Goal: Information Seeking & Learning: Learn about a topic

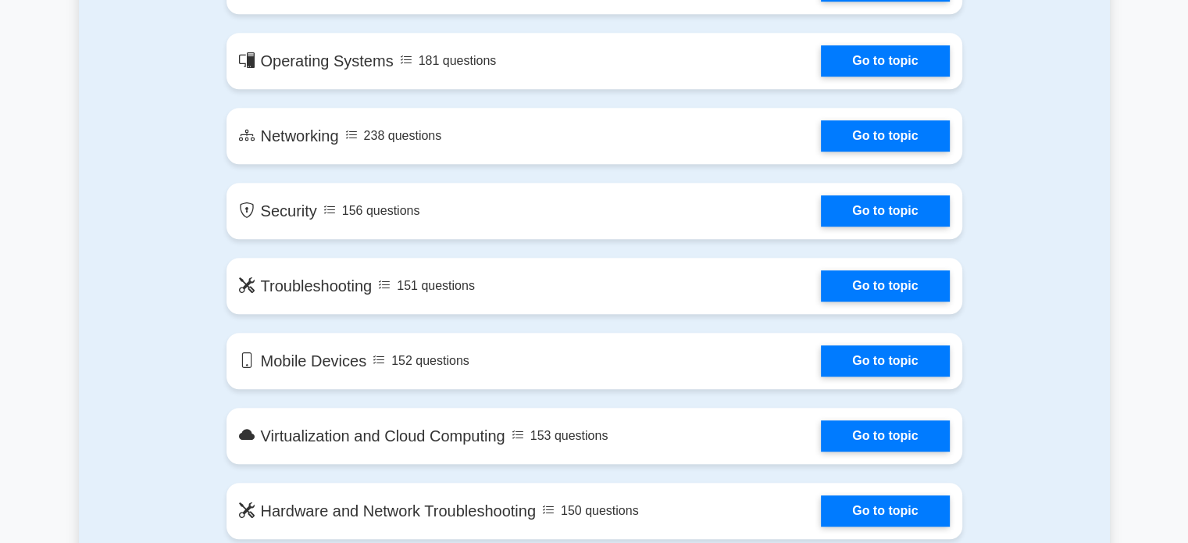
scroll to position [1015, 0]
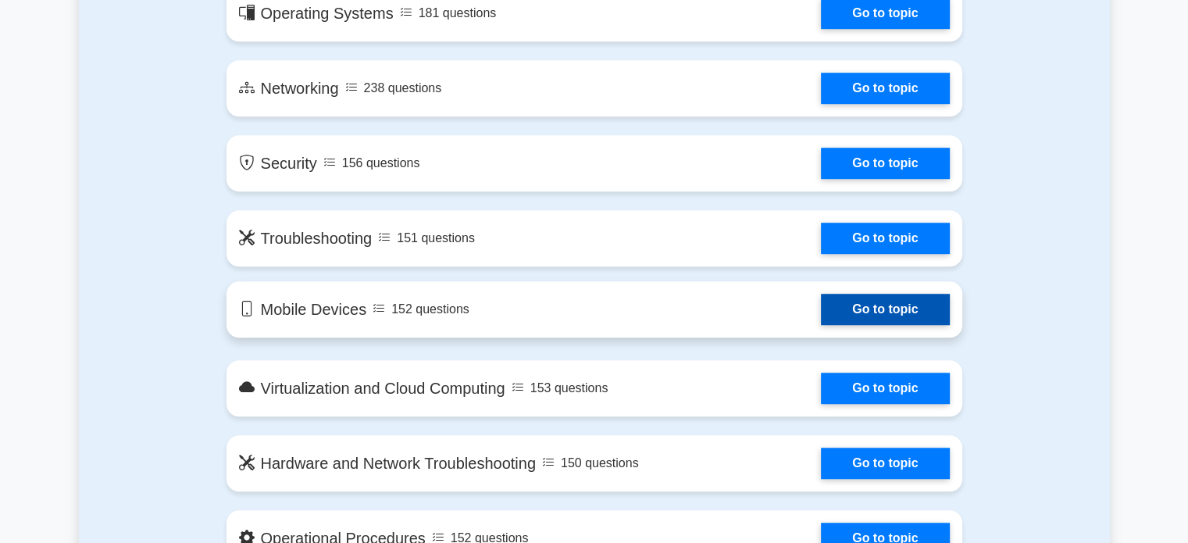
click at [909, 309] on link "Go to topic" at bounding box center [885, 309] width 128 height 31
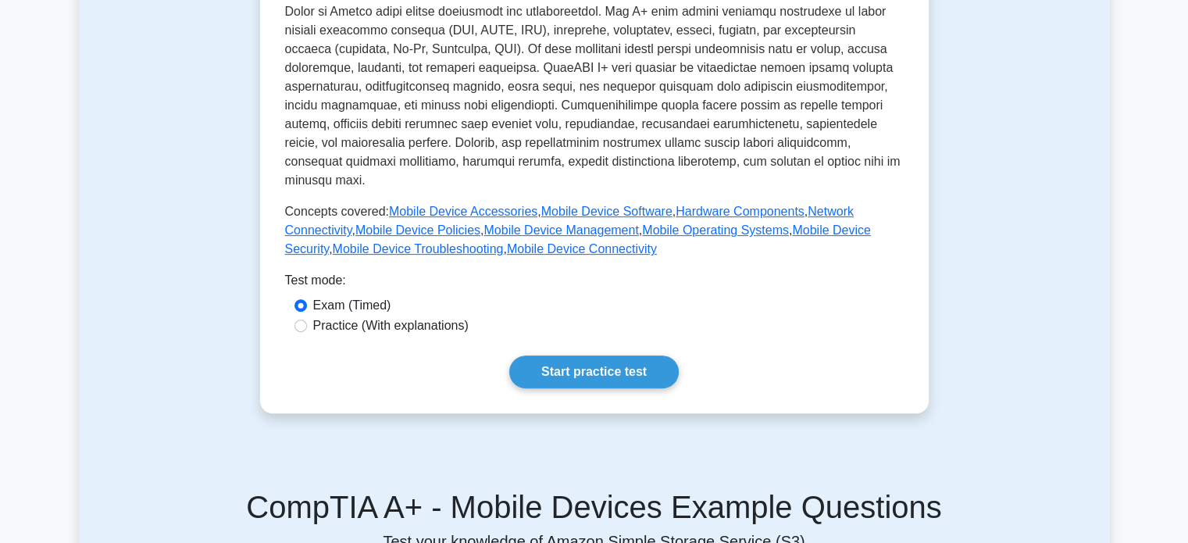
scroll to position [547, 0]
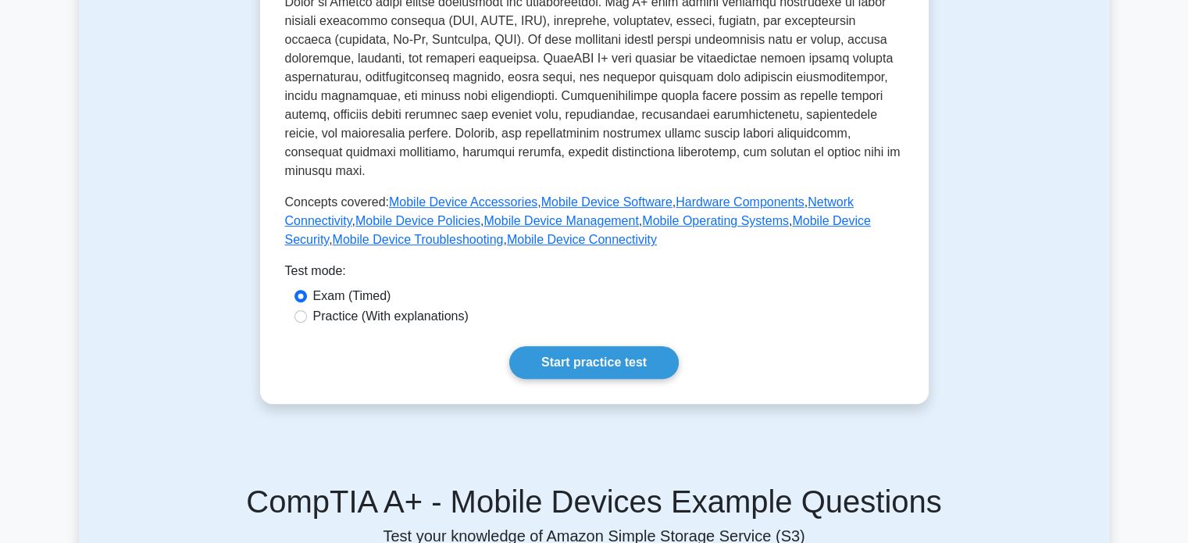
click at [309, 307] on div "Practice (With explanations)" at bounding box center [594, 316] width 600 height 19
click at [304, 310] on input "Practice (With explanations)" at bounding box center [300, 316] width 12 height 12
radio input "true"
click at [580, 346] on link "Start practice test" at bounding box center [593, 362] width 169 height 33
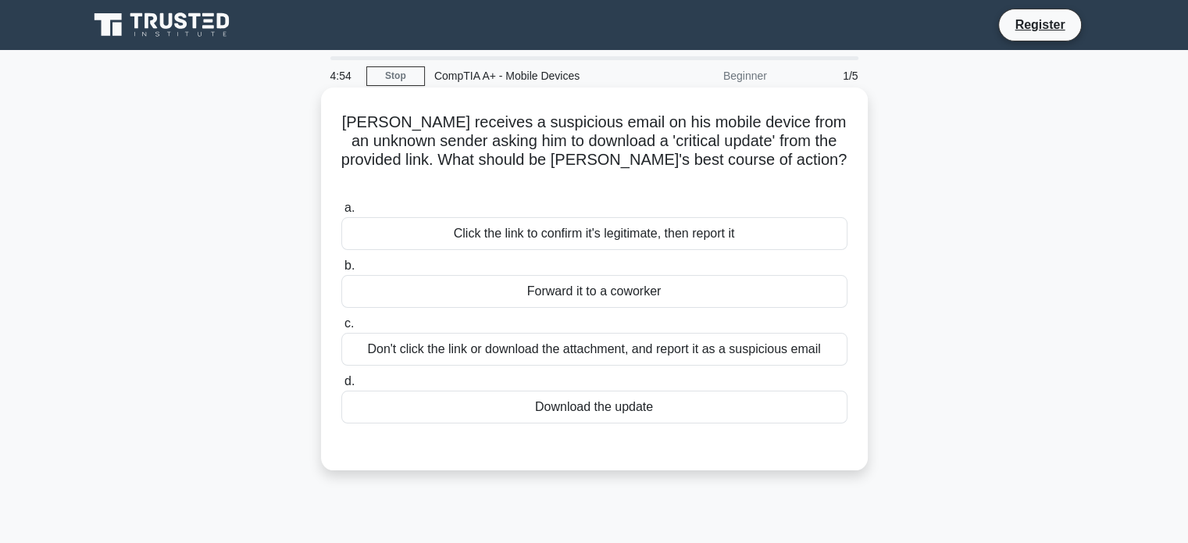
click at [616, 391] on div "Download the update" at bounding box center [594, 407] width 506 height 33
click at [341, 387] on input "d. Download the update" at bounding box center [341, 381] width 0 height 10
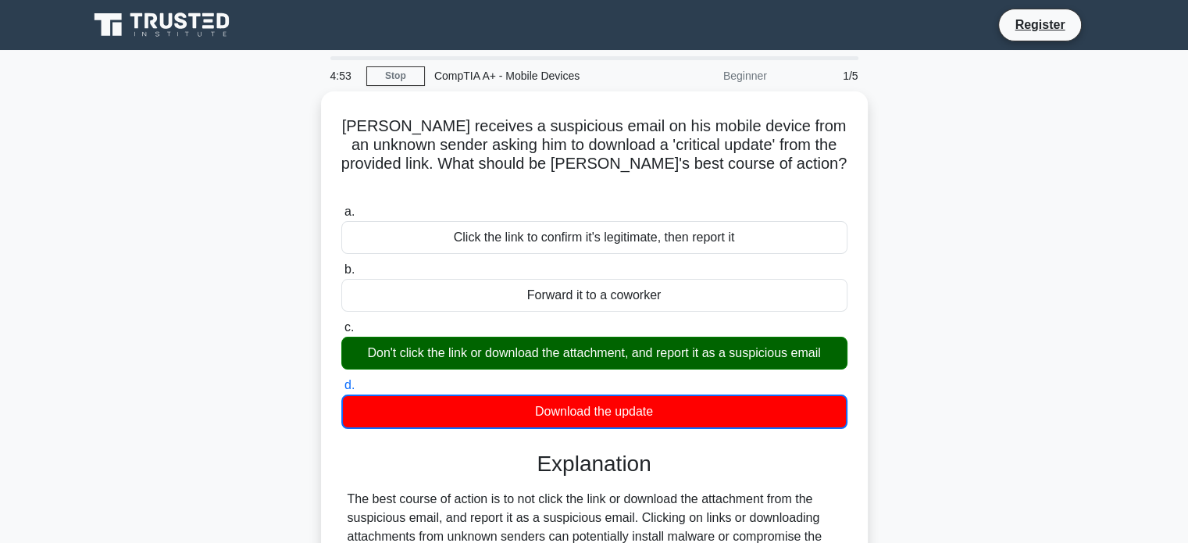
scroll to position [301, 0]
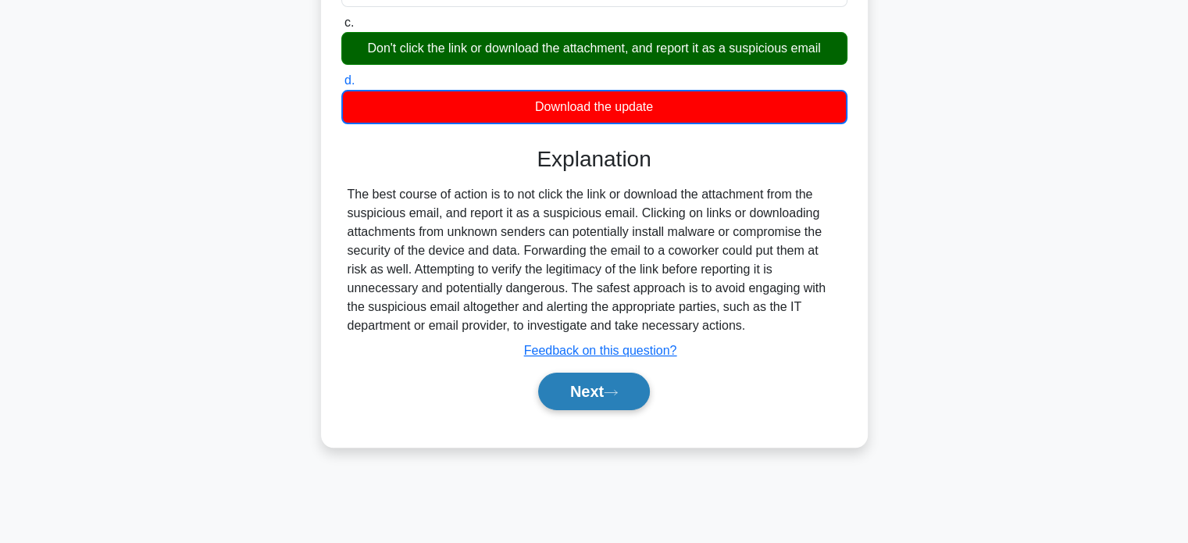
click at [619, 373] on button "Next" at bounding box center [594, 391] width 112 height 37
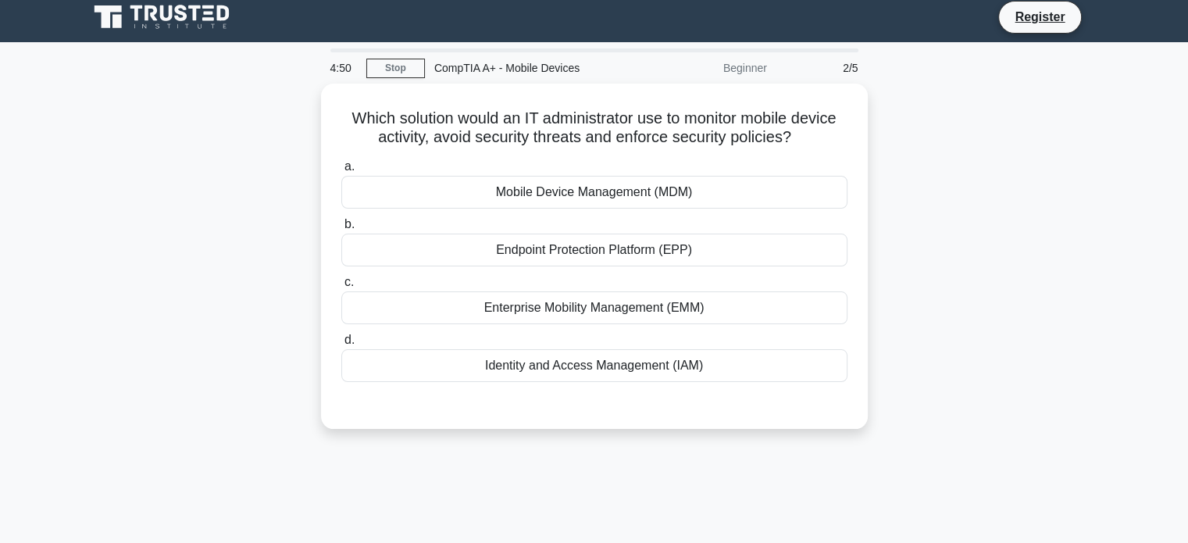
scroll to position [0, 0]
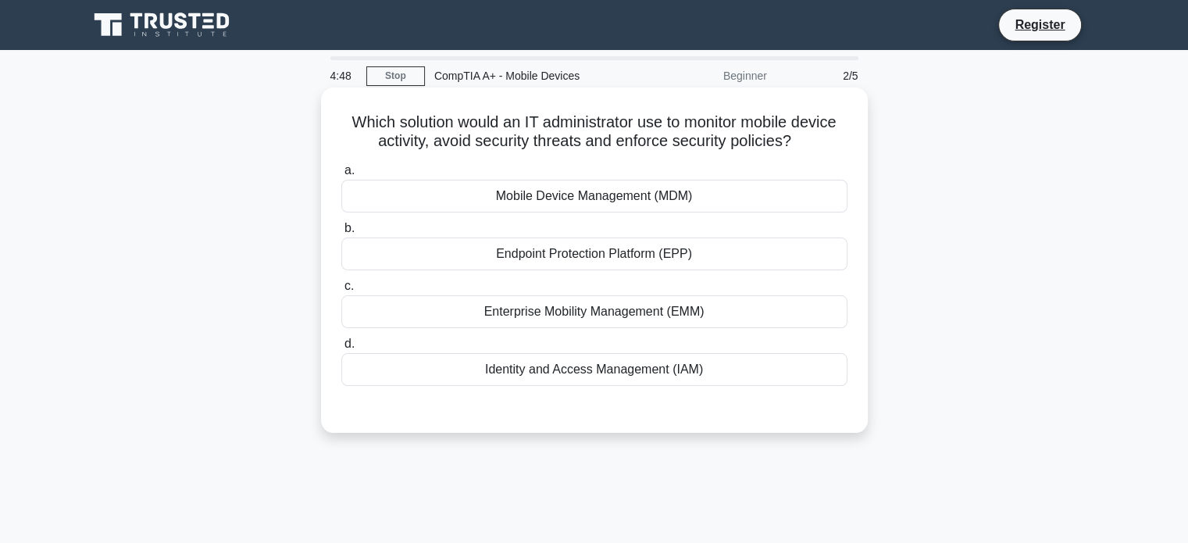
click at [748, 193] on div "Mobile Device Management (MDM)" at bounding box center [594, 196] width 506 height 33
click at [341, 176] on input "a. Mobile Device Management (MDM)" at bounding box center [341, 171] width 0 height 10
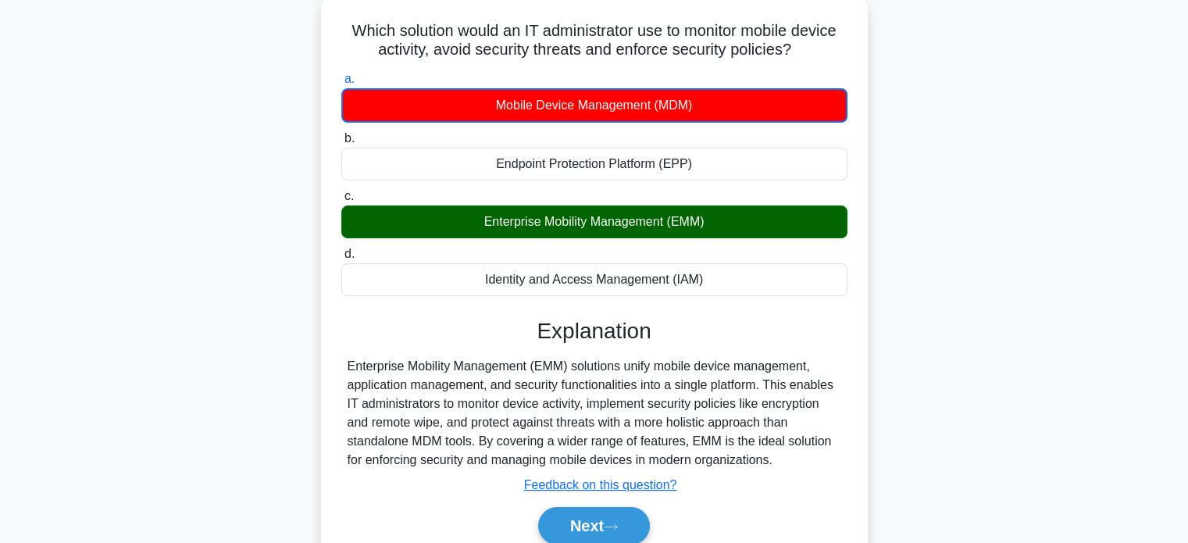
scroll to position [301, 0]
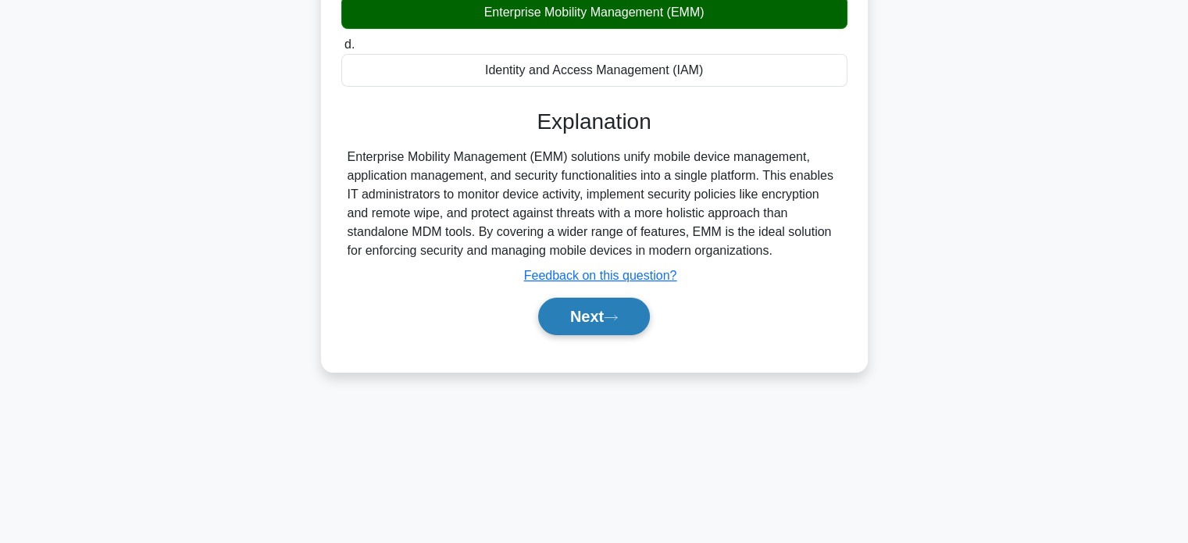
click at [618, 320] on button "Next" at bounding box center [594, 316] width 112 height 37
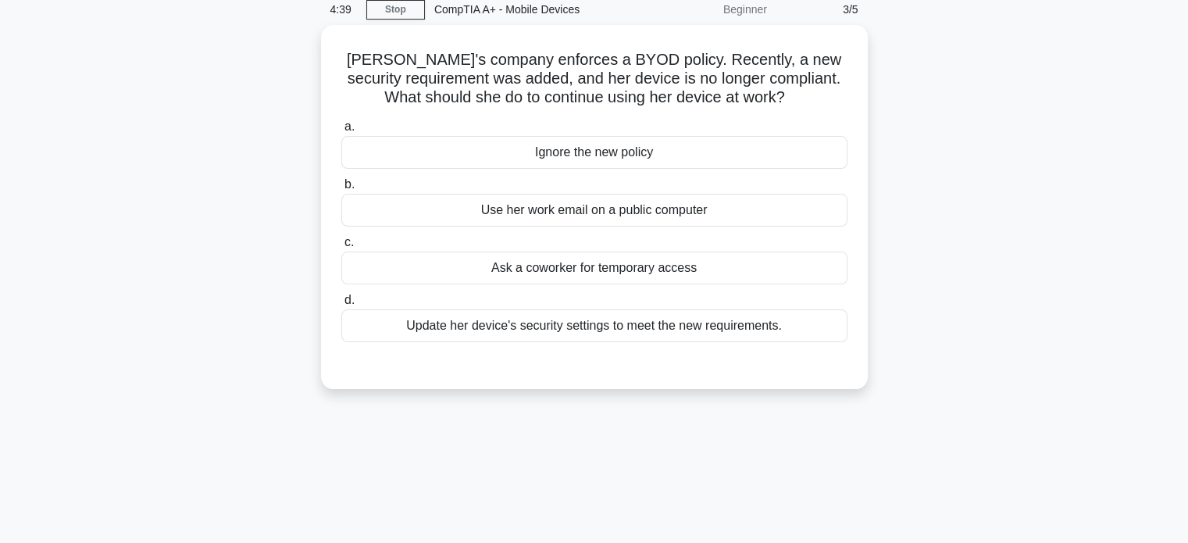
scroll to position [0, 0]
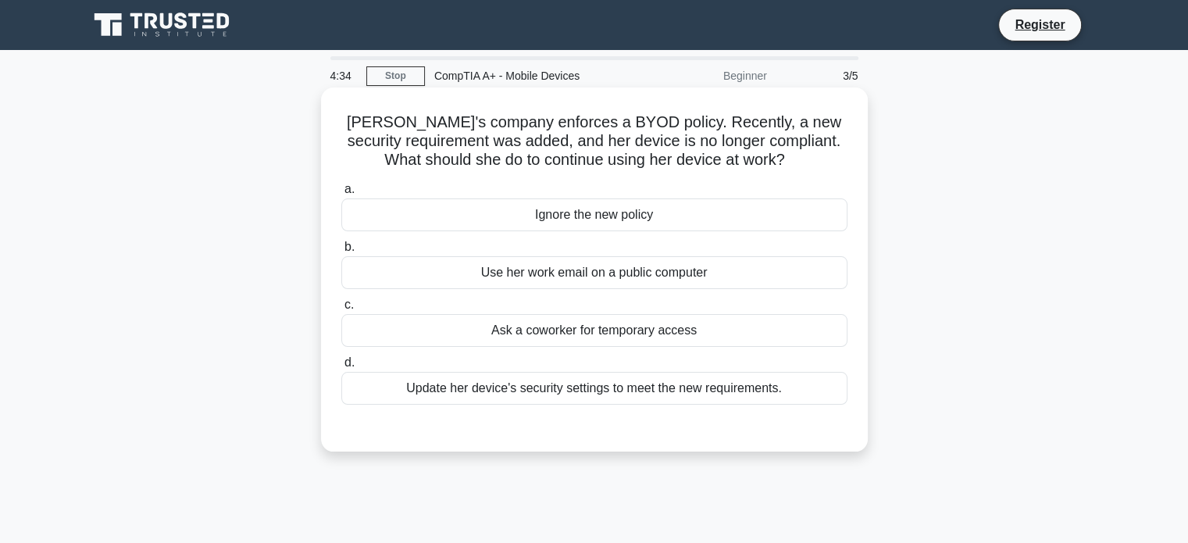
click at [581, 339] on div "Ask a coworker for temporary access" at bounding box center [594, 330] width 506 height 33
click at [341, 310] on input "c. Ask a coworker for temporary access" at bounding box center [341, 305] width 0 height 10
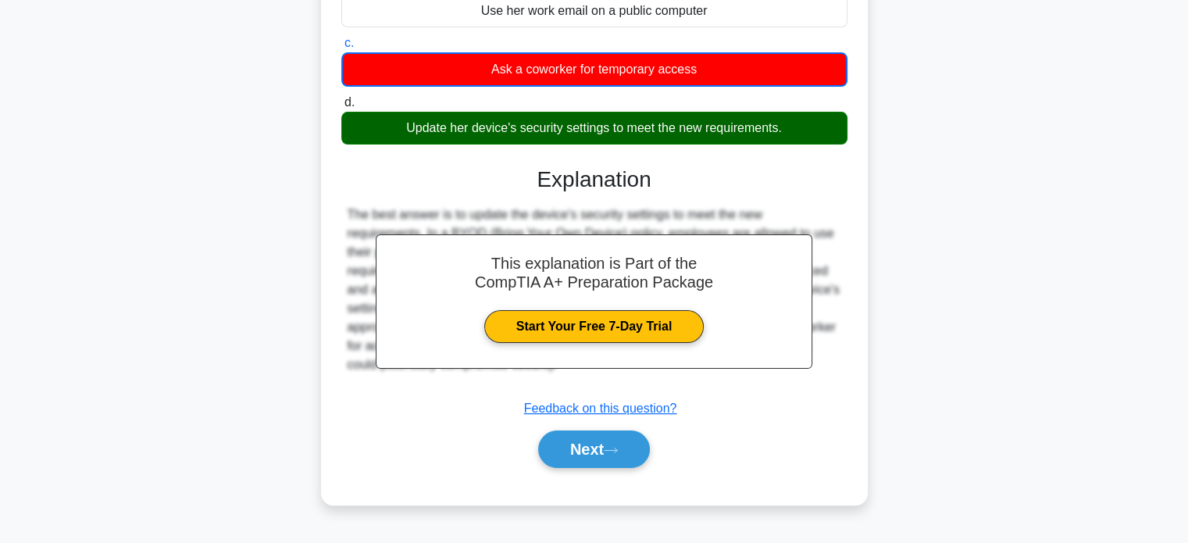
scroll to position [301, 0]
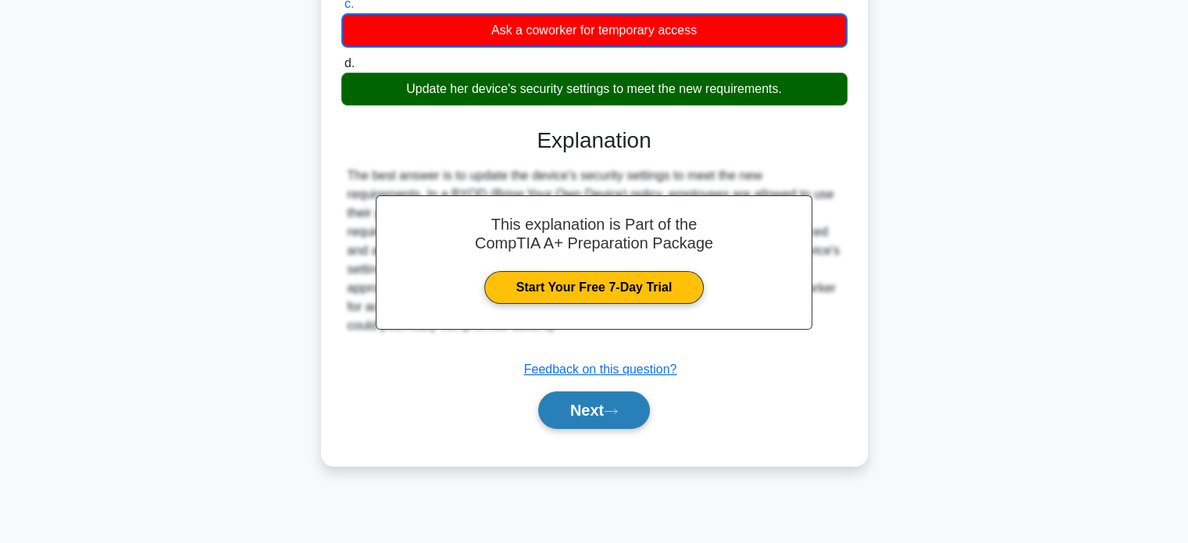
click at [584, 417] on button "Next" at bounding box center [594, 409] width 112 height 37
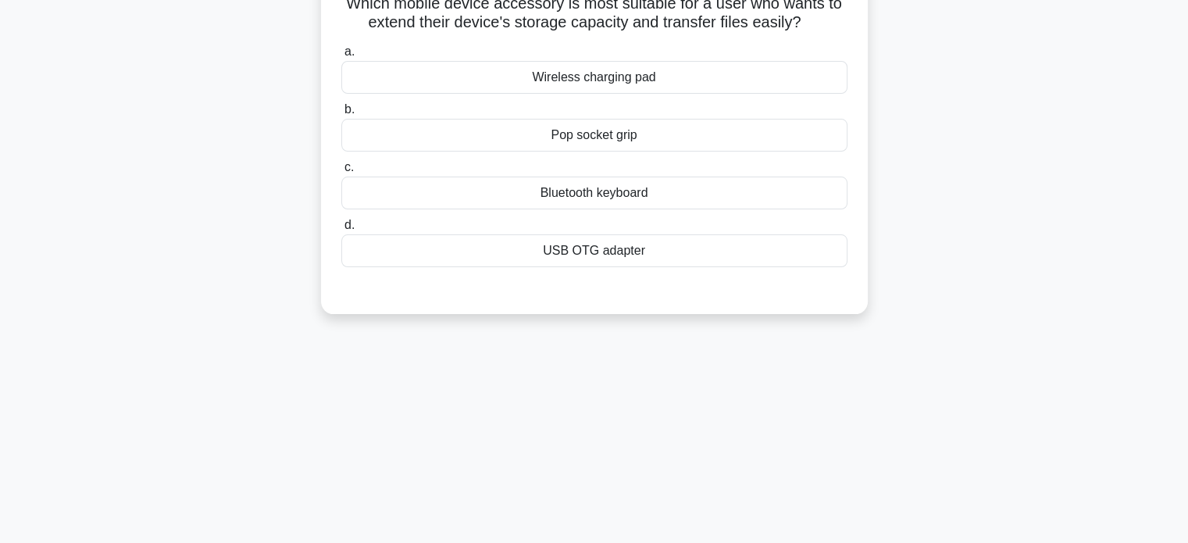
scroll to position [0, 0]
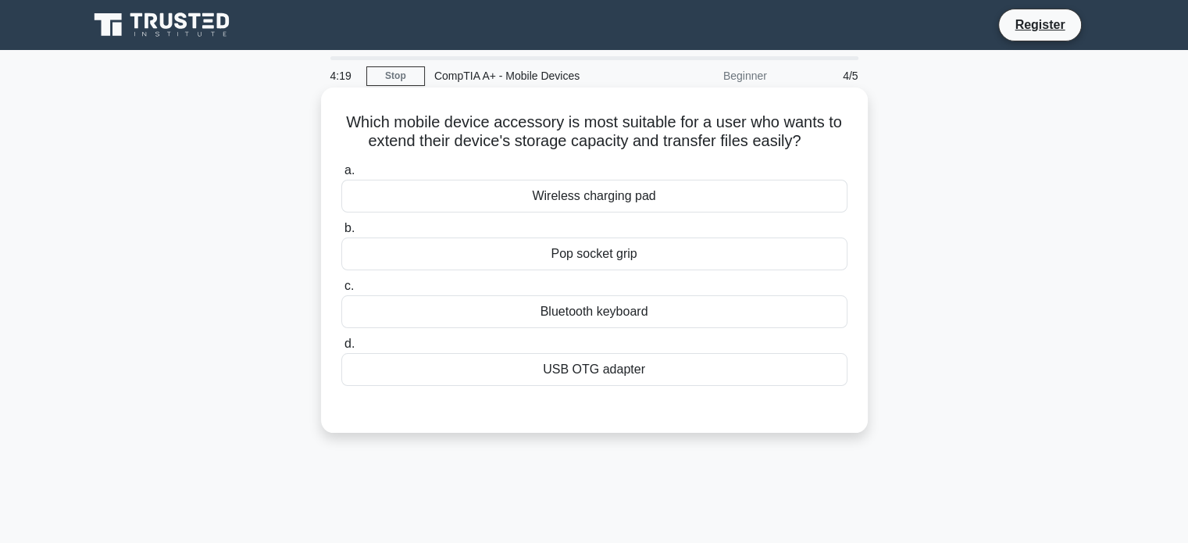
click at [559, 312] on div "Bluetooth keyboard" at bounding box center [594, 311] width 506 height 33
click at [341, 291] on input "c. Bluetooth keyboard" at bounding box center [341, 286] width 0 height 10
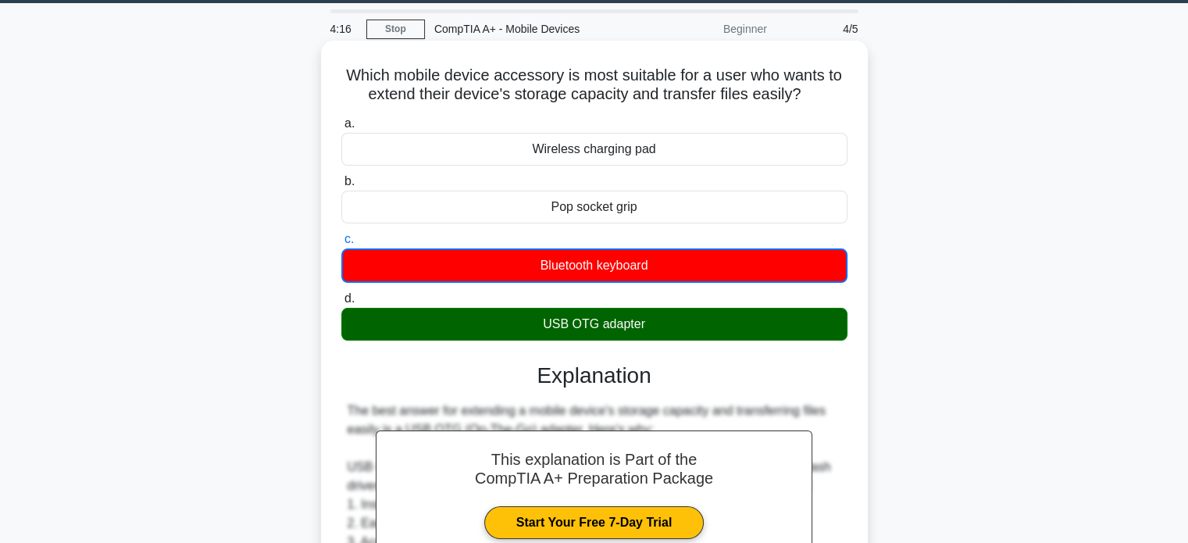
scroll to position [401, 0]
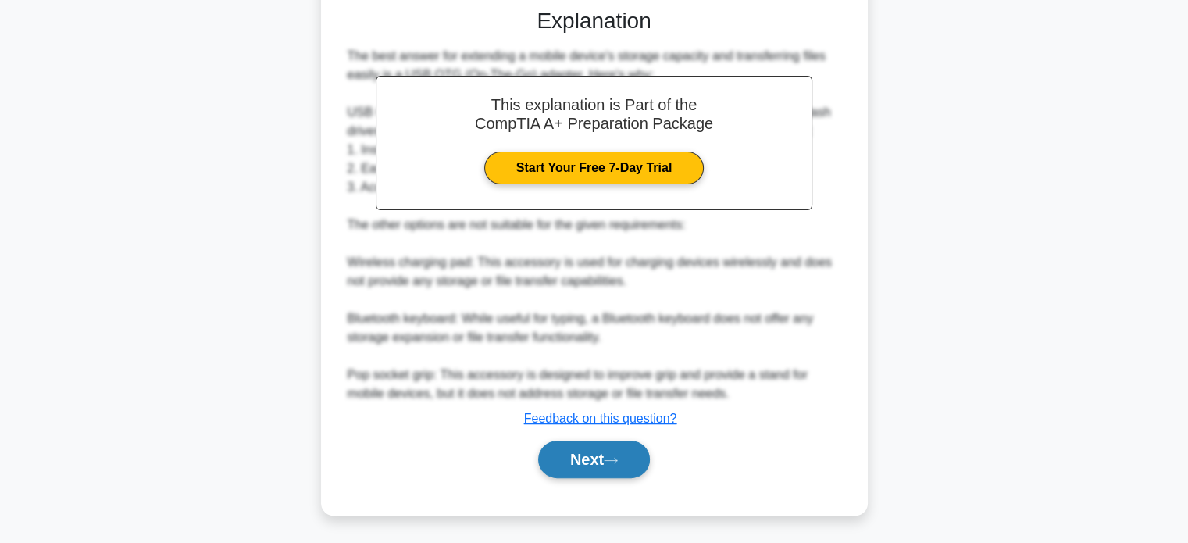
click at [594, 458] on button "Next" at bounding box center [594, 459] width 112 height 37
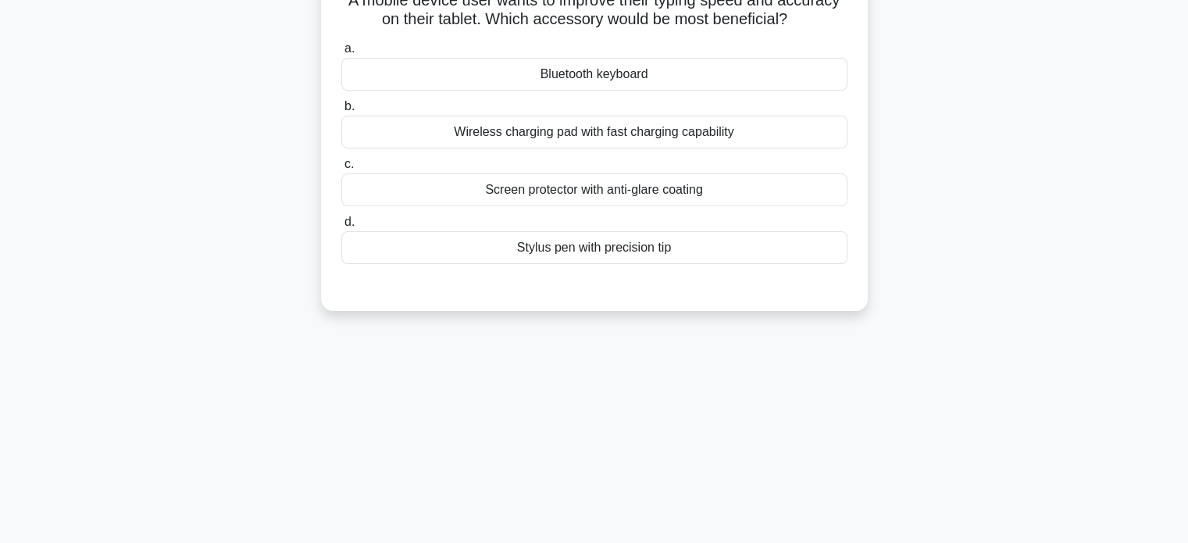
scroll to position [0, 0]
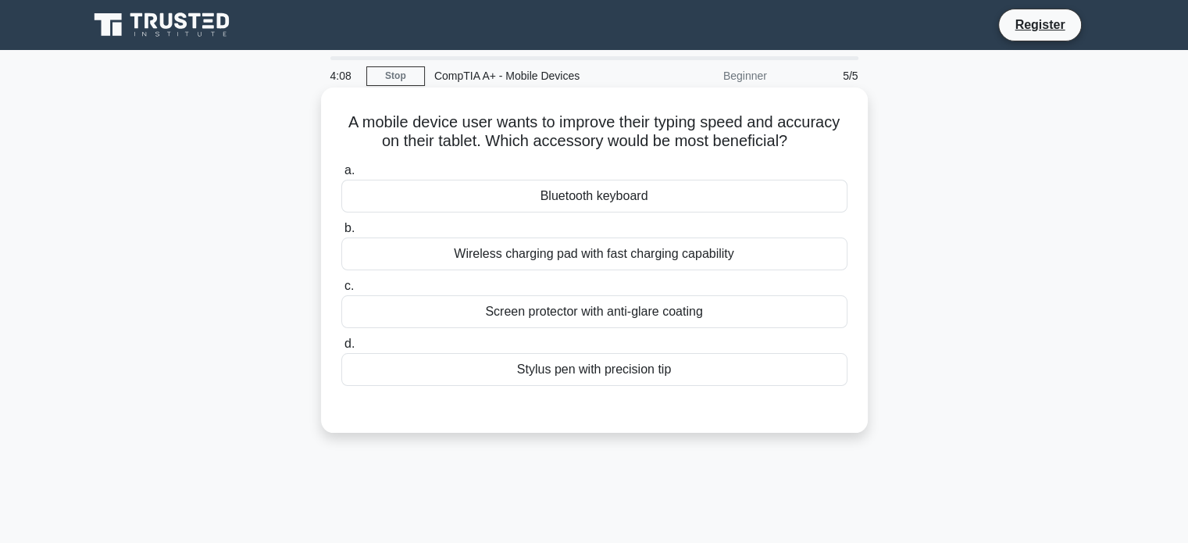
click at [553, 205] on div "Bluetooth keyboard" at bounding box center [594, 196] width 506 height 33
click at [341, 176] on input "a. Bluetooth keyboard" at bounding box center [341, 171] width 0 height 10
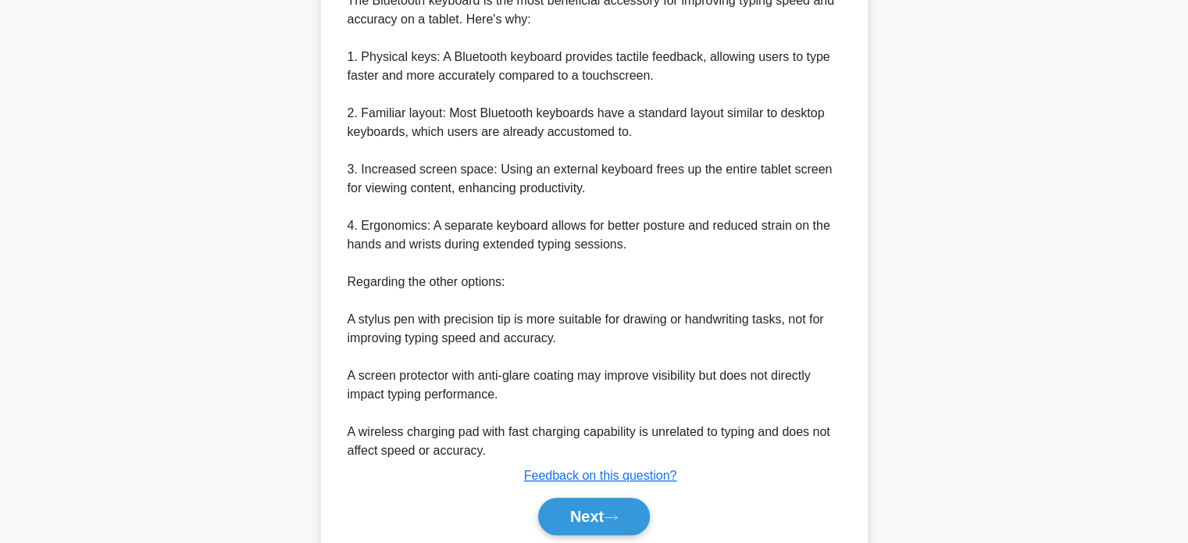
scroll to position [512, 0]
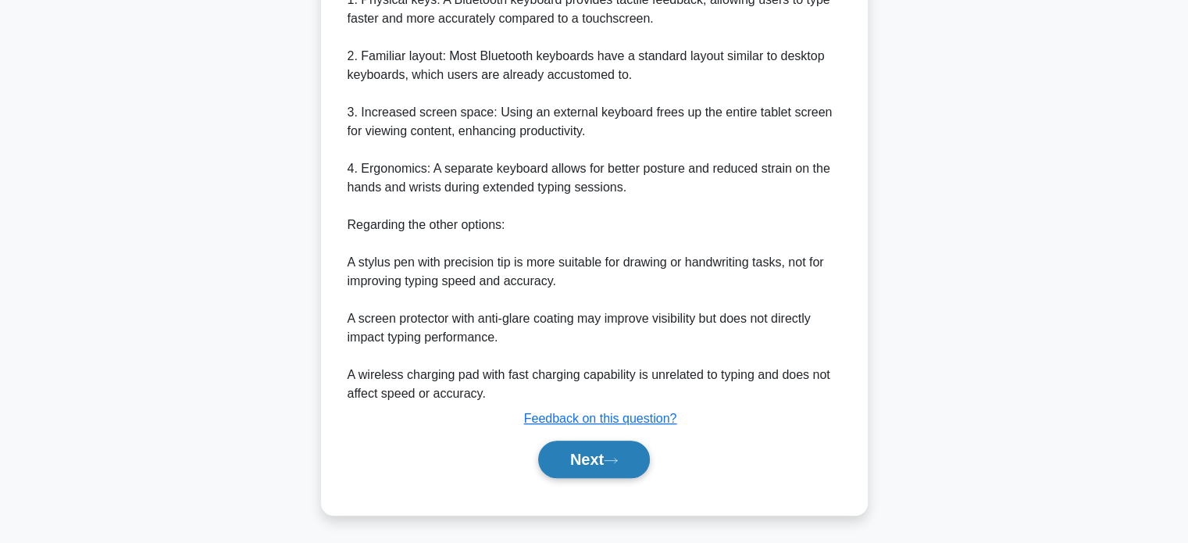
click at [612, 458] on icon at bounding box center [611, 460] width 14 height 9
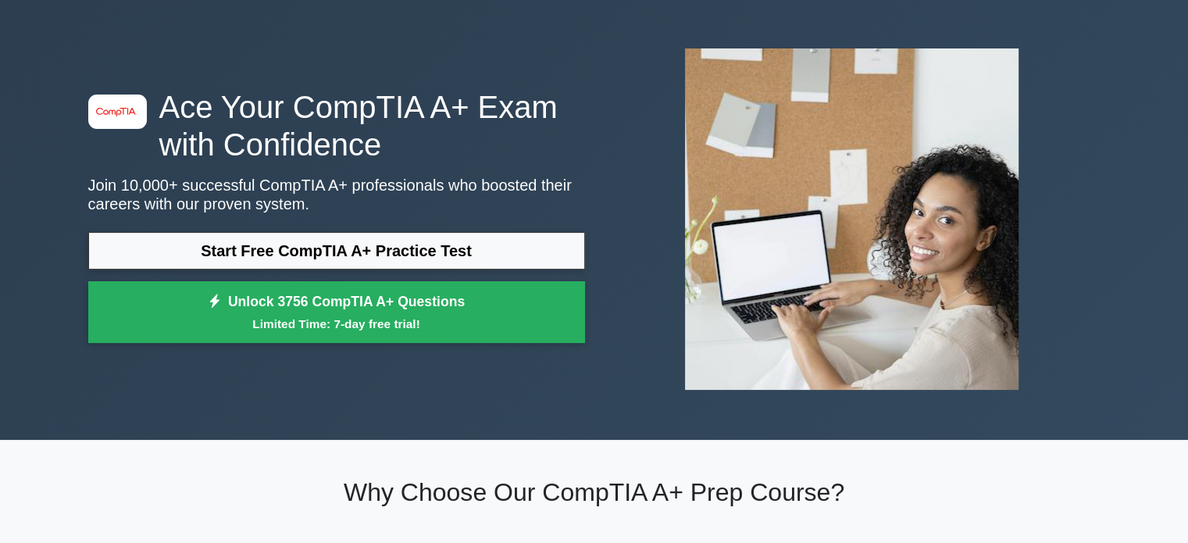
scroll to position [78, 0]
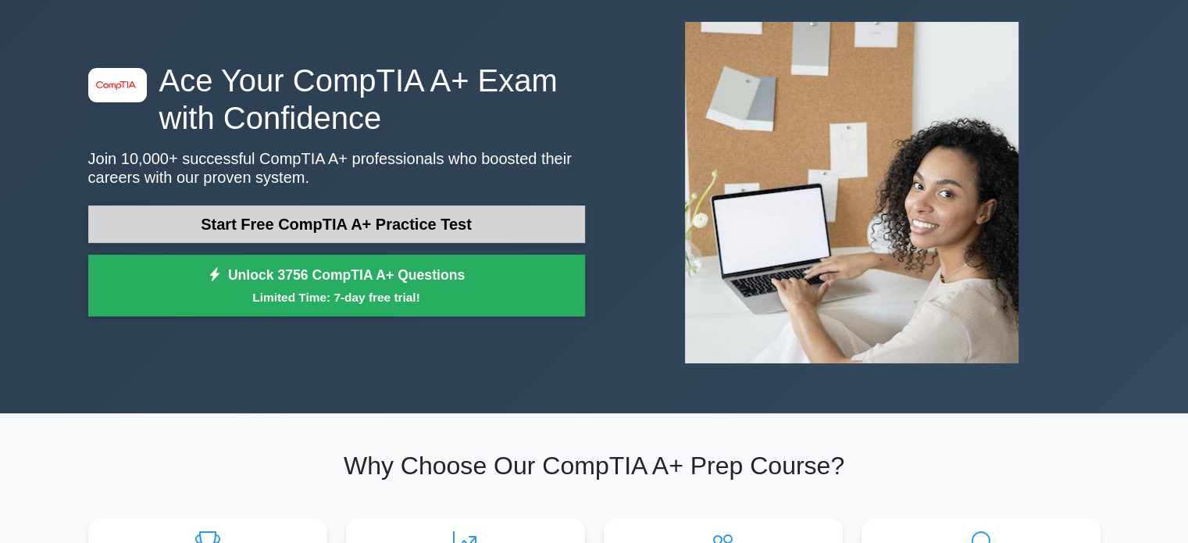
click at [353, 218] on link "Start Free CompTIA A+ Practice Test" at bounding box center [336, 223] width 497 height 37
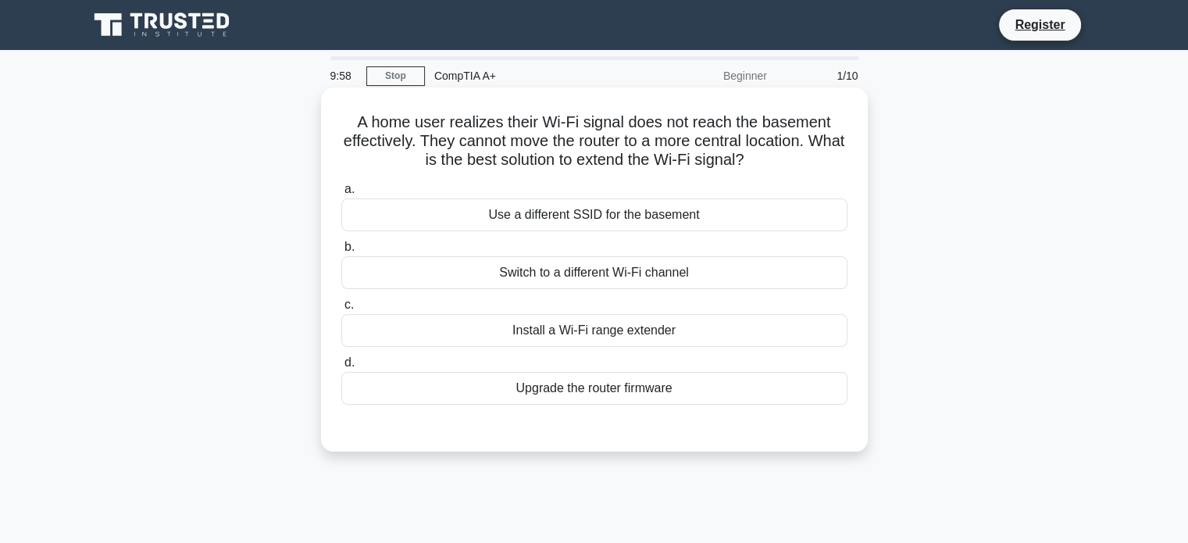
click at [519, 221] on div "Use a different SSID for the basement" at bounding box center [594, 214] width 506 height 33
click at [341, 194] on input "a. Use a different SSID for the basement" at bounding box center [341, 189] width 0 height 10
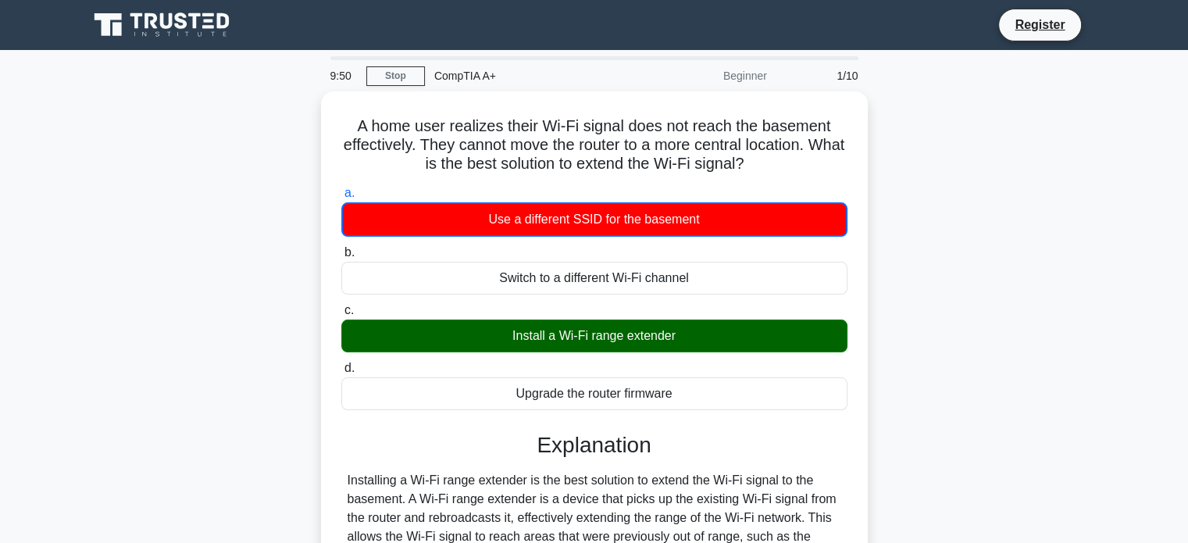
click at [750, 74] on div "Beginner" at bounding box center [708, 75] width 137 height 31
click at [747, 75] on div "Beginner" at bounding box center [708, 75] width 137 height 31
click at [403, 80] on link "Stop" at bounding box center [395, 76] width 59 height 20
